Goal: Task Accomplishment & Management: Manage account settings

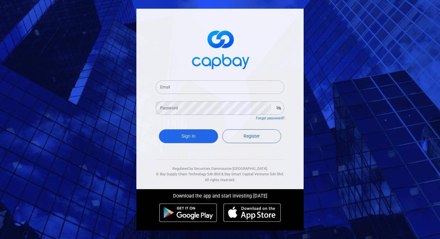
click at [165, 83] on div "Email Email" at bounding box center [220, 86] width 129 height 14
type input "[EMAIL_ADDRESS][DOMAIN_NAME]"
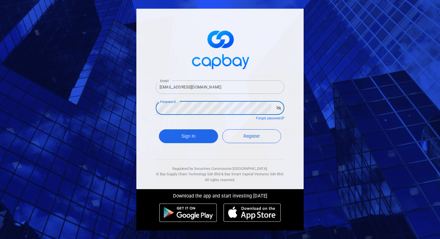
click at [159, 129] on button "Sign In" at bounding box center [188, 136] width 59 height 14
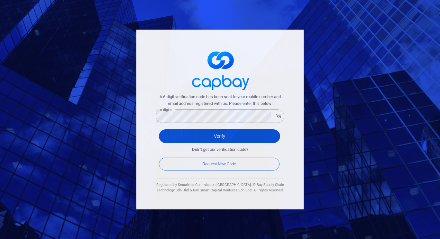
click at [189, 131] on button "Verify" at bounding box center [219, 136] width 121 height 14
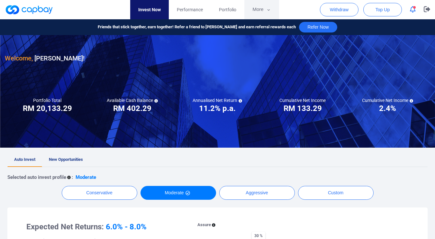
click at [261, 12] on button "More" at bounding box center [261, 9] width 34 height 19
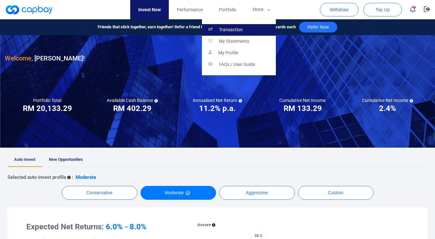
click at [246, 29] on link "Transaction" at bounding box center [239, 30] width 74 height 12
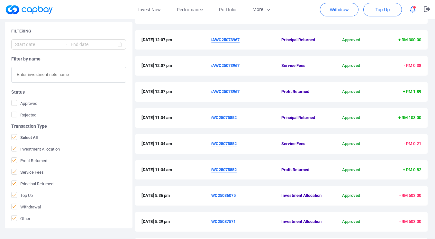
scroll to position [151, 0]
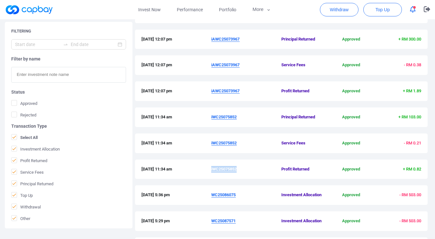
drag, startPoint x: 238, startPoint y: 168, endPoint x: 212, endPoint y: 169, distance: 26.4
click at [212, 169] on span "iWC25075852" at bounding box center [246, 169] width 70 height 7
copy u "iWC25075852"
drag, startPoint x: 240, startPoint y: 90, endPoint x: 212, endPoint y: 90, distance: 28.6
click at [212, 90] on u "iAWC25073967" at bounding box center [225, 90] width 28 height 5
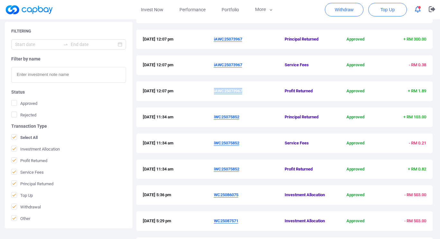
copy u "iAWC25073967"
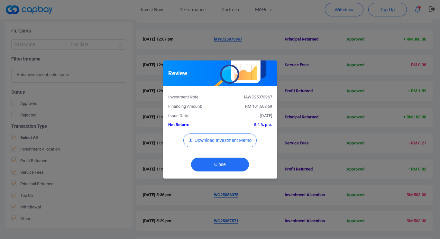
click at [276, 206] on div "Review Investment Note: iAWC25073967 Financing Amount: RM 101,508.69 Issue Date…" at bounding box center [220, 119] width 440 height 239
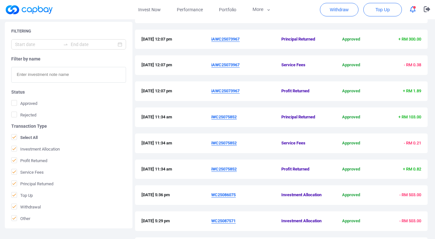
click at [242, 65] on span "iAWC25073967" at bounding box center [246, 65] width 70 height 7
drag, startPoint x: 240, startPoint y: 65, endPoint x: 211, endPoint y: 64, distance: 29.0
click at [211, 64] on span "iAWC25073967" at bounding box center [246, 65] width 70 height 7
copy u "iAWC25073967"
drag, startPoint x: 241, startPoint y: 38, endPoint x: 212, endPoint y: 39, distance: 29.0
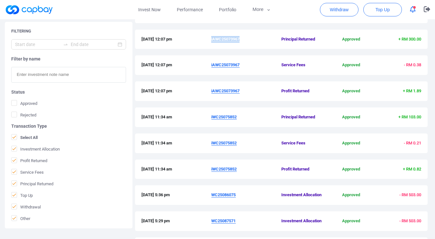
click at [212, 39] on u "iAWC25073967" at bounding box center [225, 39] width 28 height 5
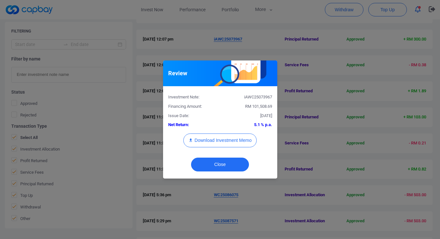
click at [271, 48] on div "Review Investment Note: iAWC25073967 Financing Amount: RM 101,508.69 Issue Date…" at bounding box center [220, 119] width 440 height 239
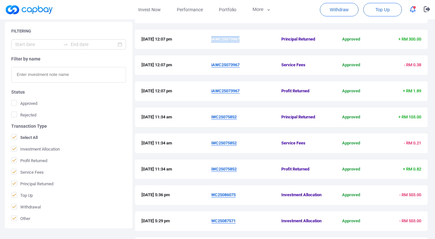
drag, startPoint x: 241, startPoint y: 38, endPoint x: 212, endPoint y: 40, distance: 29.0
click at [212, 40] on span "iAWC25073967" at bounding box center [246, 39] width 70 height 7
copy u "iAWC25073967"
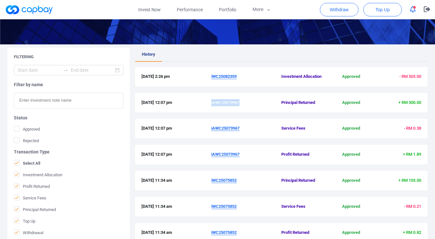
scroll to position [85, 0]
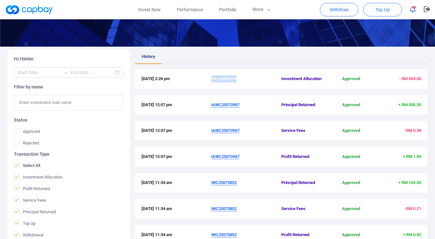
drag, startPoint x: 240, startPoint y: 79, endPoint x: 212, endPoint y: 80, distance: 28.3
click at [212, 80] on span "iWC25082359" at bounding box center [246, 79] width 70 height 7
copy u "iWC25082359"
click at [154, 10] on link "Invest Now" at bounding box center [149, 9] width 39 height 19
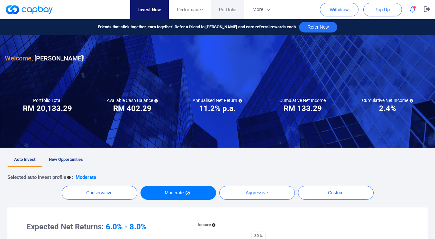
click at [232, 11] on span "Portfolio" at bounding box center [227, 9] width 17 height 7
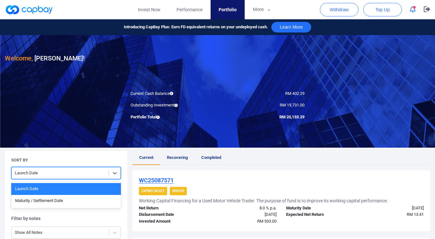
click at [27, 168] on div "Launch Date" at bounding box center [60, 173] width 97 height 11
click at [41, 204] on div "Maturity / Settlement Date" at bounding box center [66, 201] width 110 height 12
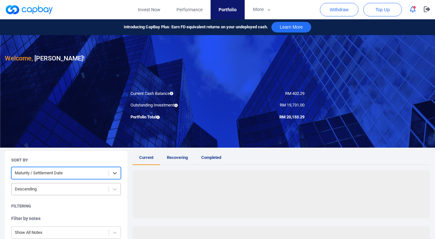
click at [52, 190] on div at bounding box center [60, 189] width 91 height 8
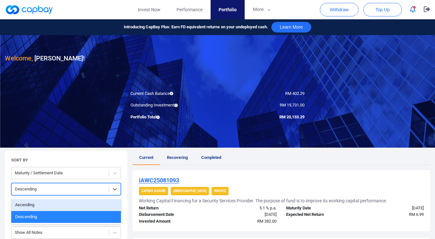
click at [43, 207] on div "Ascending" at bounding box center [66, 205] width 110 height 12
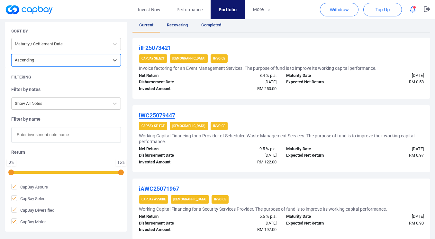
scroll to position [133, 0]
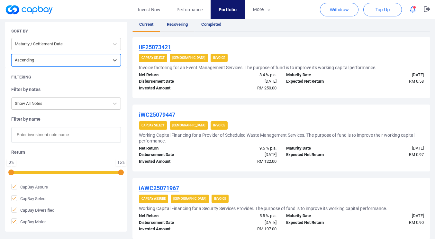
click at [180, 25] on span "Recovering" at bounding box center [177, 24] width 21 height 5
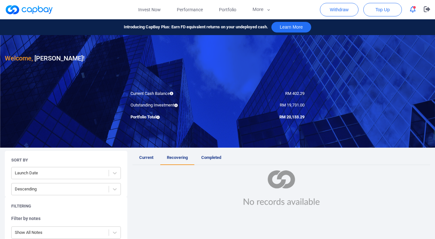
click at [415, 11] on icon "button" at bounding box center [413, 9] width 6 height 7
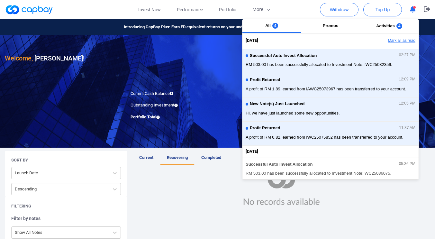
click at [401, 44] on button "Mark all as read" at bounding box center [384, 40] width 69 height 11
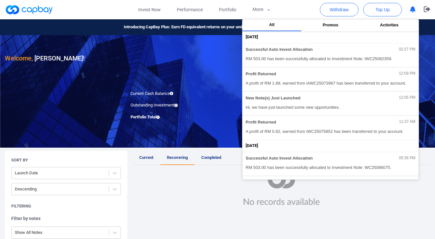
click at [401, 41] on ul "[DATE] Successful Auto Invest Allocation 02:27 PM RM 503.00 has been successful…" at bounding box center [330, 165] width 176 height 263
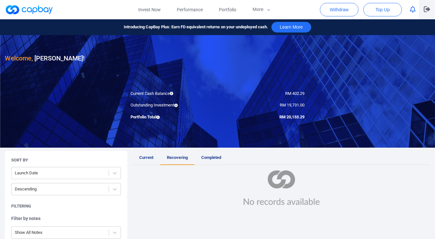
click at [426, 8] on icon "button" at bounding box center [427, 9] width 6 height 6
